Goal: Find specific page/section: Find specific page/section

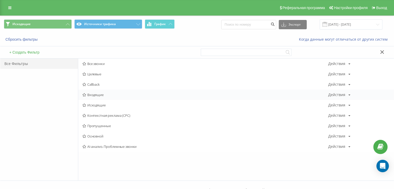
click at [109, 94] on span "Входящие" at bounding box center [205, 95] width 246 height 4
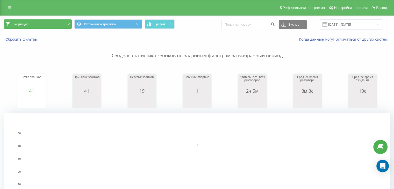
click at [50, 22] on button "Входящие" at bounding box center [38, 23] width 68 height 9
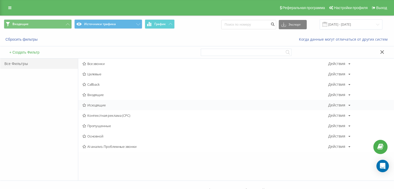
click at [98, 102] on div "Исходящие Действия Редактировать Копировать Удалить По умолчанию Поделиться" at bounding box center [236, 105] width 316 height 10
click at [99, 102] on div "Исходящие Действия Редактировать Копировать Удалить По умолчанию Поделиться" at bounding box center [236, 105] width 316 height 10
click at [97, 103] on span "Исходящие" at bounding box center [205, 105] width 246 height 4
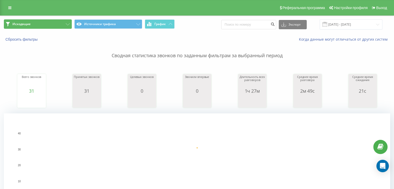
click at [42, 25] on button "Исходящие" at bounding box center [38, 23] width 68 height 9
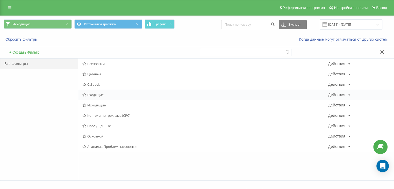
click at [105, 95] on span "Входящие" at bounding box center [205, 95] width 246 height 4
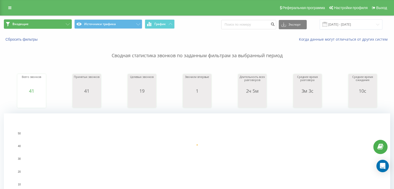
click at [57, 24] on button "Входящие" at bounding box center [38, 23] width 68 height 9
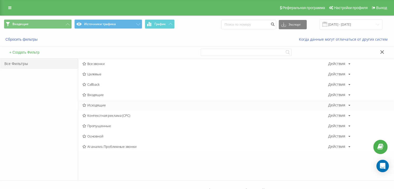
click at [104, 104] on span "Исходящие" at bounding box center [205, 105] width 246 height 4
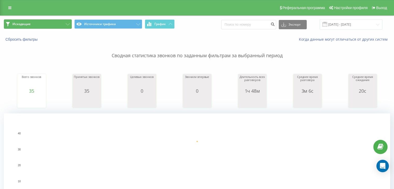
click at [32, 21] on button "Исходящие" at bounding box center [38, 23] width 68 height 9
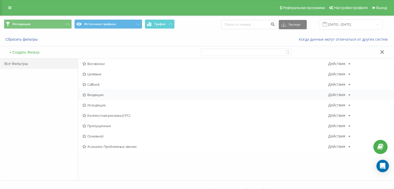
click at [99, 98] on div "Входящие Действия Редактировать Копировать Удалить По умолчанию Поделиться" at bounding box center [236, 95] width 316 height 10
click at [98, 94] on span "Входящие" at bounding box center [205, 95] width 246 height 4
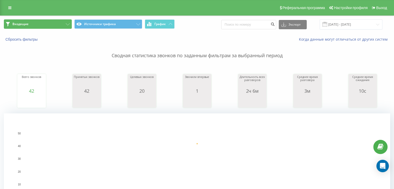
click at [61, 25] on button "Входящие" at bounding box center [38, 23] width 68 height 9
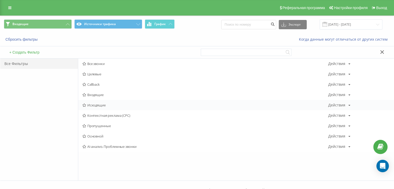
click at [90, 105] on span "Исходящие" at bounding box center [205, 105] width 246 height 4
